Goal: Transaction & Acquisition: Purchase product/service

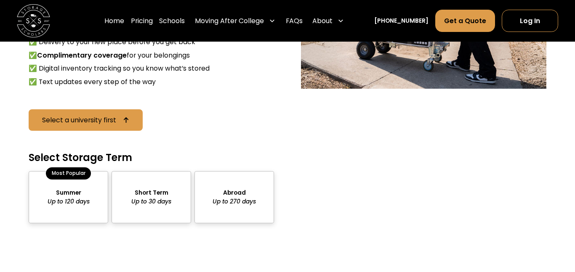
scroll to position [769, 0]
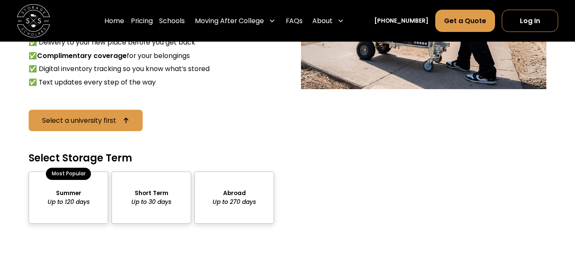
click at [70, 182] on div "package-pricing" at bounding box center [69, 198] width 80 height 52
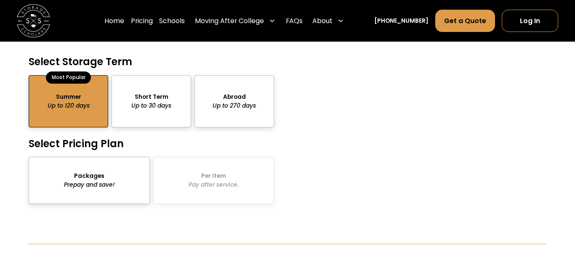
scroll to position [867, 0]
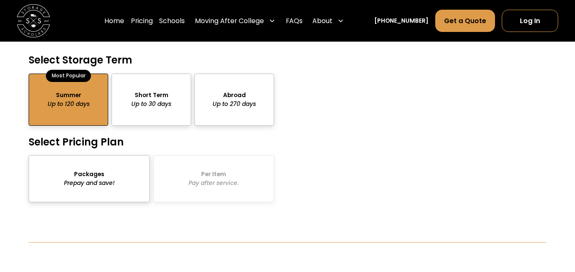
click at [109, 167] on div "package-pricing" at bounding box center [89, 178] width 121 height 47
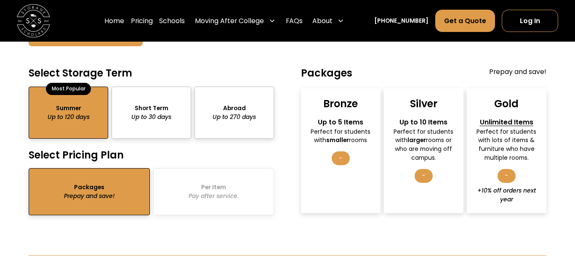
scroll to position [853, 0]
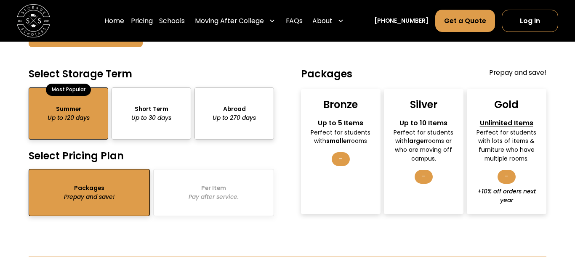
click at [507, 170] on div "-" at bounding box center [506, 177] width 18 height 14
click at [498, 118] on div "Unlimited Items" at bounding box center [506, 123] width 65 height 10
click at [503, 68] on div "Packages Prepay and save! Bronze Up to 5 Items Perfect for students with smalle…" at bounding box center [423, 141] width 245 height 146
click at [504, 89] on div "Gold Unlimited Items Perfect for students with lots of items & furniture who ha…" at bounding box center [507, 151] width 80 height 125
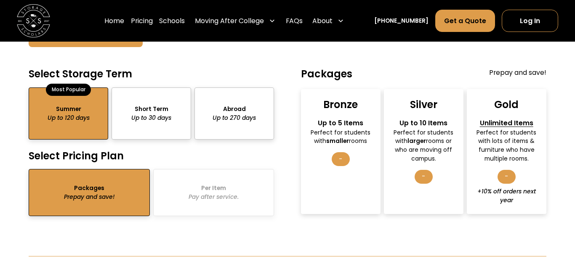
click at [498, 98] on div "Gold" at bounding box center [506, 104] width 24 height 13
click at [506, 170] on div "-" at bounding box center [506, 177] width 18 height 14
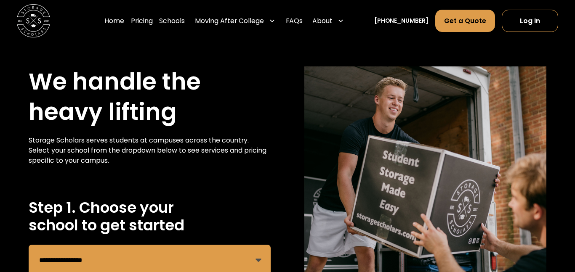
scroll to position [0, 0]
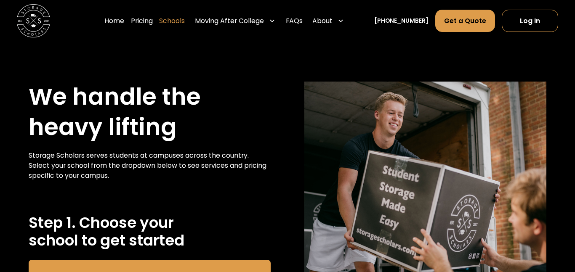
click at [185, 19] on link "Schools" at bounding box center [172, 20] width 26 height 23
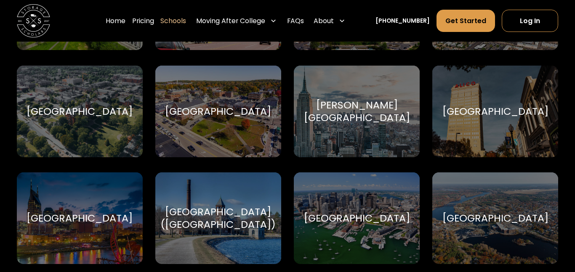
scroll to position [459, 0]
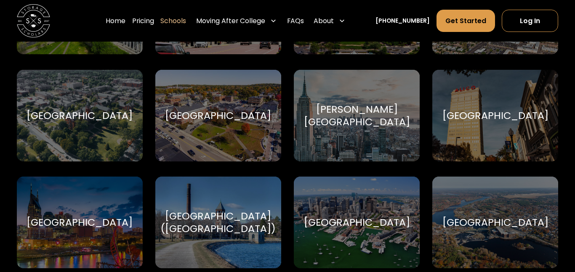
click at [477, 223] on div "[GEOGRAPHIC_DATA]" at bounding box center [495, 222] width 106 height 13
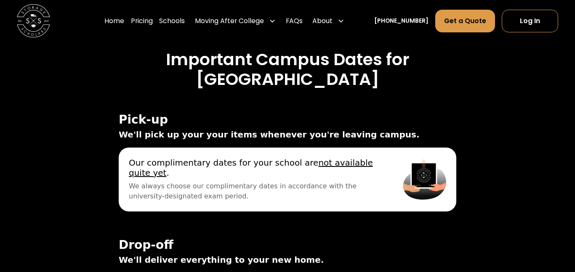
scroll to position [2746, 0]
